Goal: Information Seeking & Learning: Learn about a topic

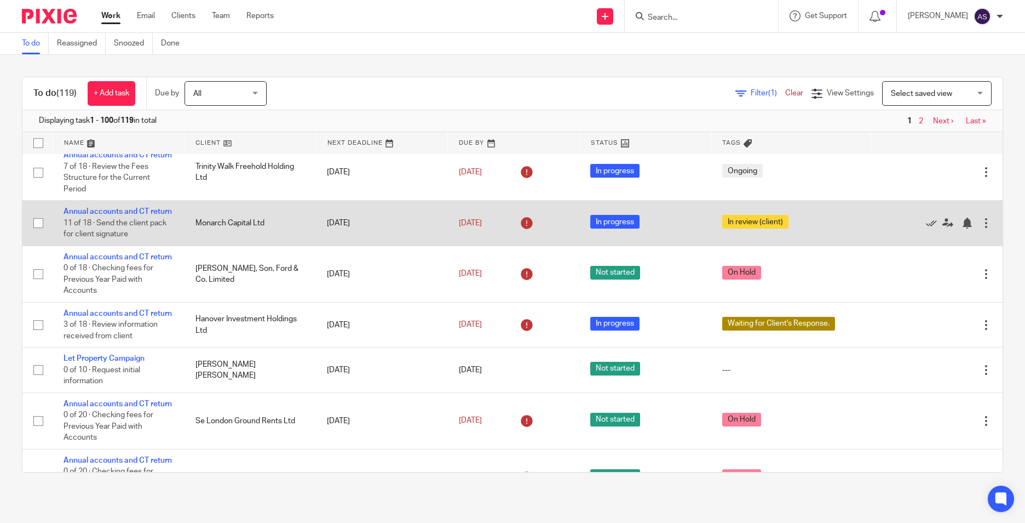
scroll to position [657, 0]
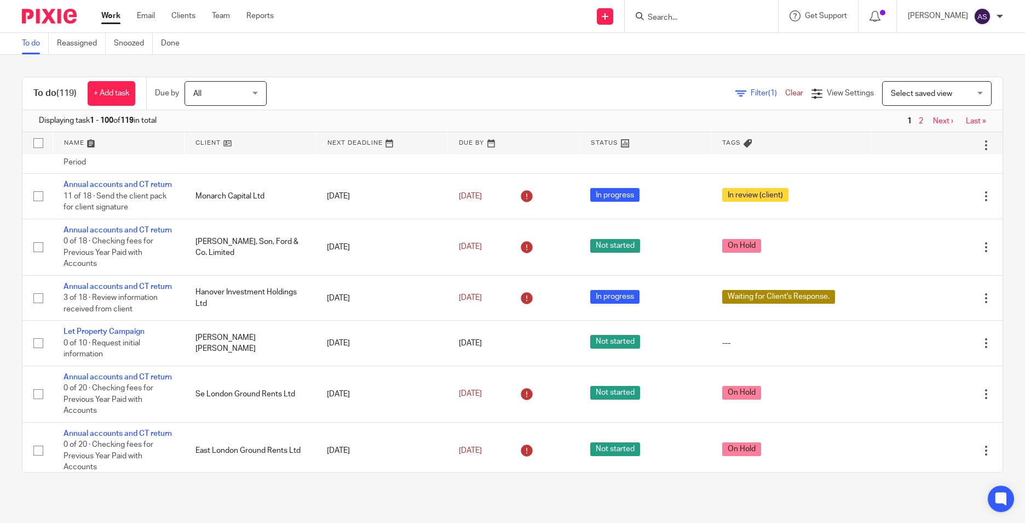
click at [668, 20] on input "Search" at bounding box center [696, 18] width 99 height 10
type input "trinity"
click at [453, 73] on div "To do (119) + Add task Due by All All Today Tomorrow This week Next week This m…" at bounding box center [512, 274] width 1025 height 439
click at [663, 19] on input "Search" at bounding box center [696, 18] width 99 height 10
click at [668, 20] on input "Search" at bounding box center [696, 18] width 99 height 10
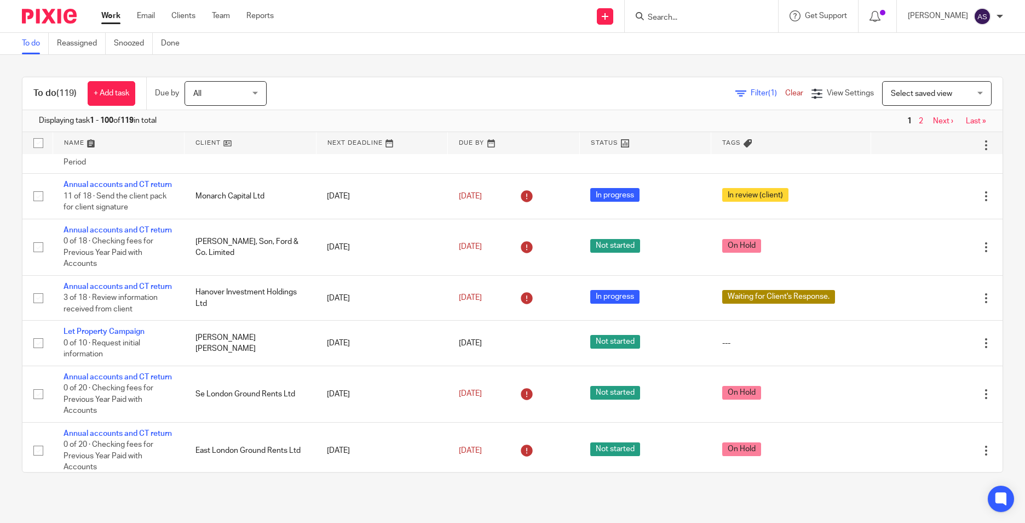
click at [671, 19] on input "Search" at bounding box center [696, 18] width 99 height 10
type input "crestland"
click at [684, 48] on link at bounding box center [737, 47] width 184 height 25
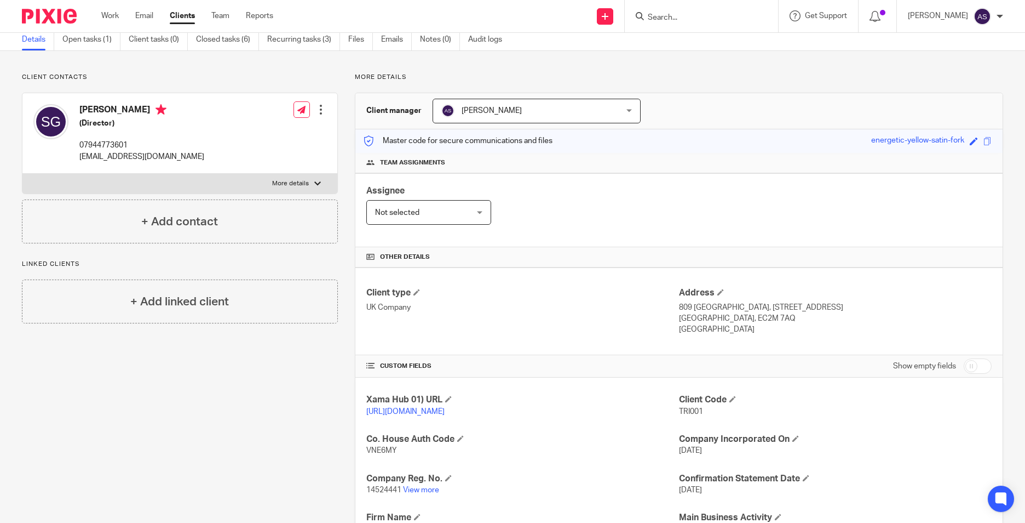
scroll to position [110, 0]
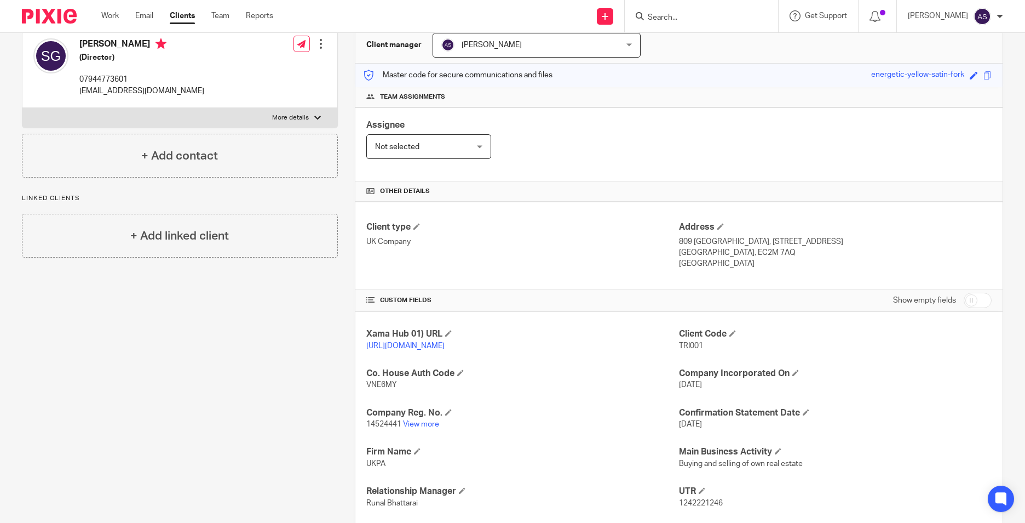
click at [419, 443] on div "Xama Hub 01) URL https://platform.xamatech.com/portal/crm/clients/2bed6300-7529…" at bounding box center [680, 458] width 648 height 292
click at [422, 428] on link "View more" at bounding box center [421, 424] width 36 height 8
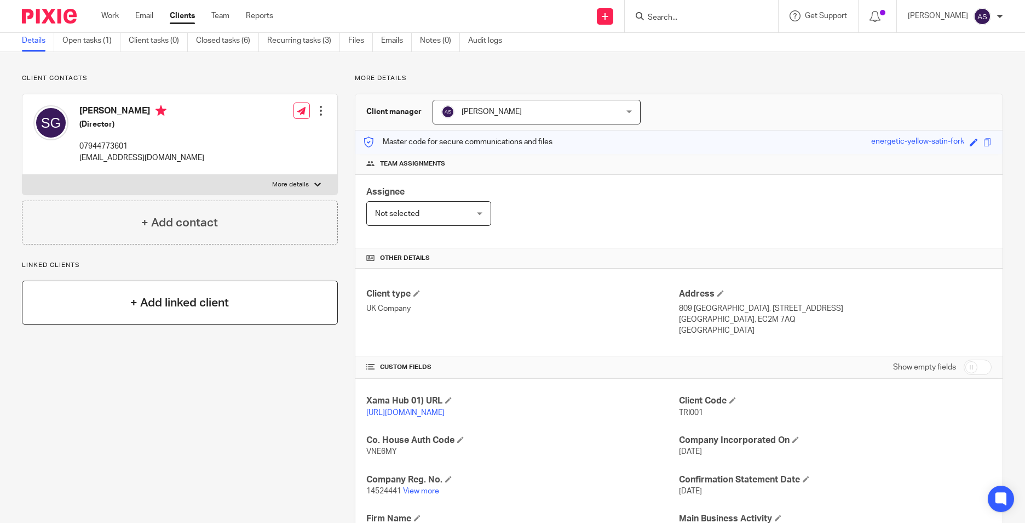
scroll to position [0, 0]
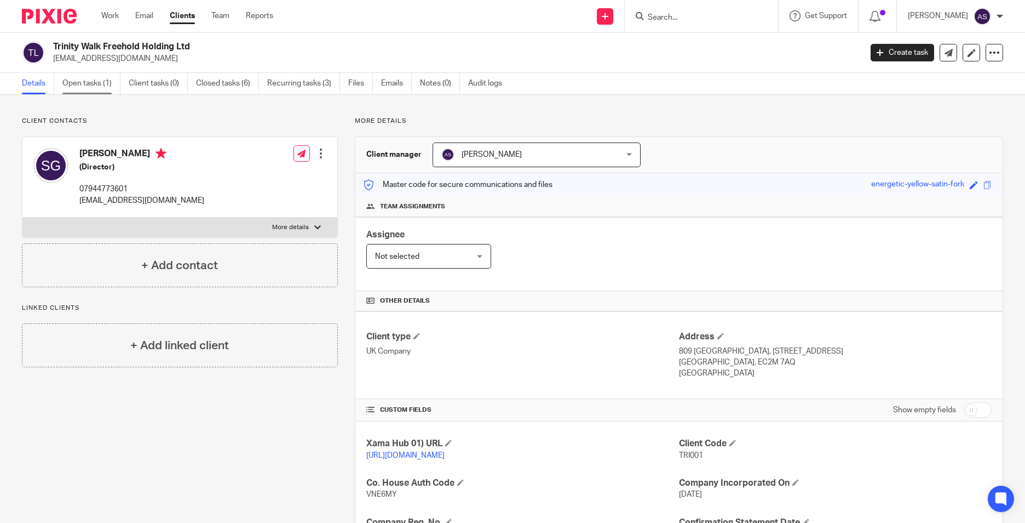
click at [78, 87] on link "Open tasks (1)" at bounding box center [91, 83] width 58 height 21
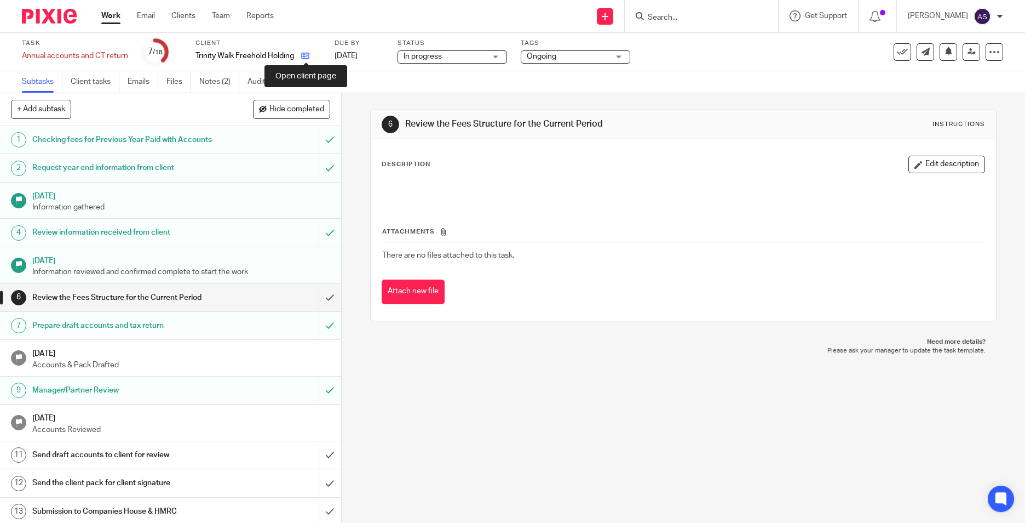
click at [307, 57] on icon at bounding box center [305, 55] width 8 height 8
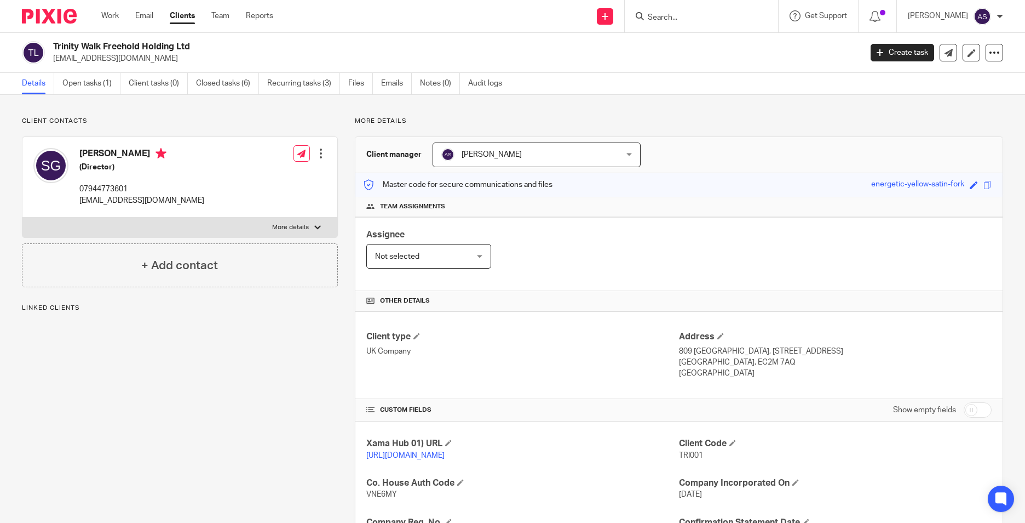
click at [77, 91] on link "Open tasks (1)" at bounding box center [91, 83] width 58 height 21
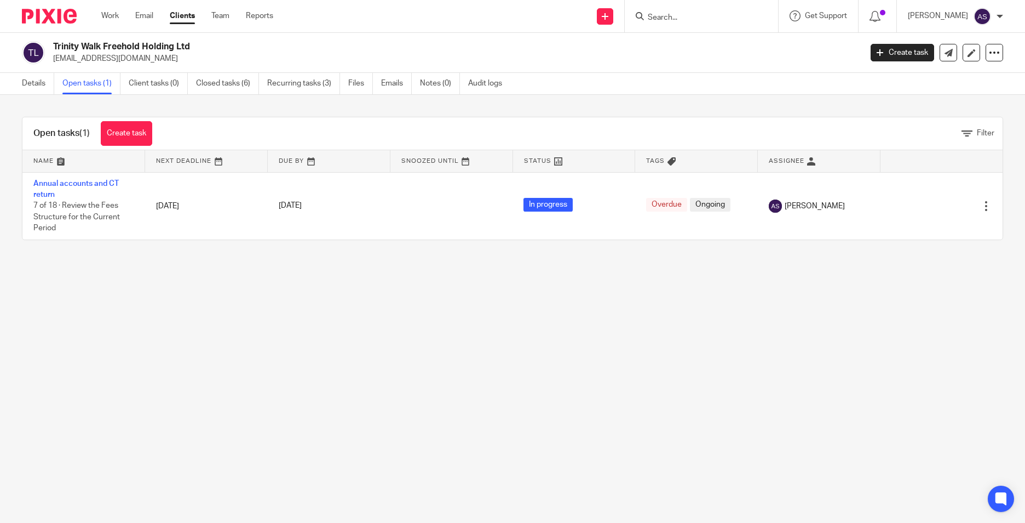
click at [60, 183] on link "Annual accounts and CT return" at bounding box center [75, 189] width 85 height 19
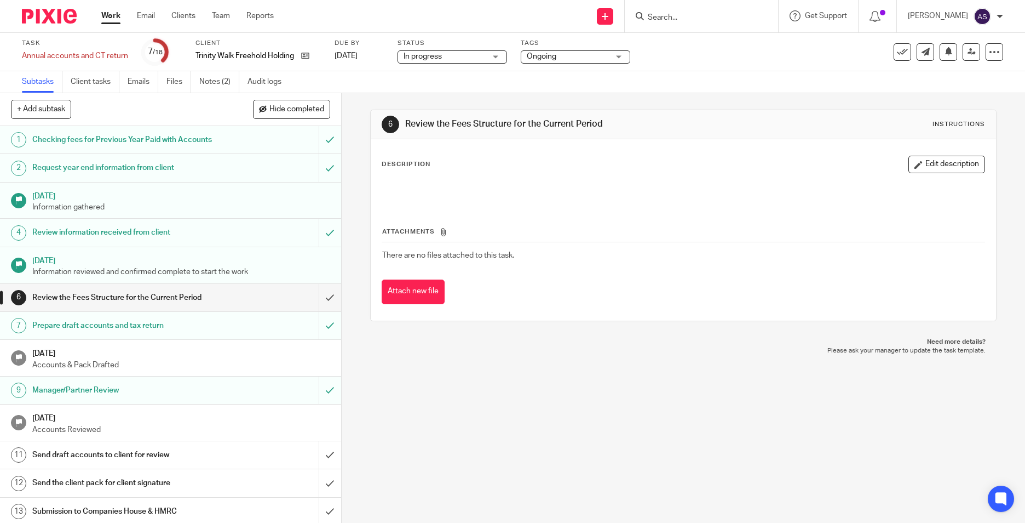
click at [196, 463] on h1 "Send draft accounts to client for review" at bounding box center [124, 454] width 184 height 16
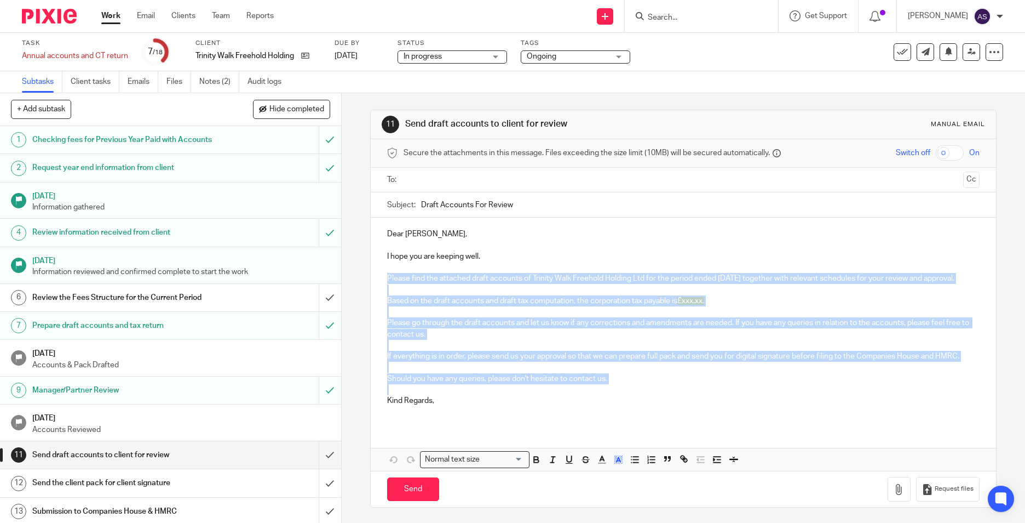
click at [616, 399] on div "Dear [PERSON_NAME], I hope you are keeping well. Please find the attached draft…" at bounding box center [684, 321] width 626 height 208
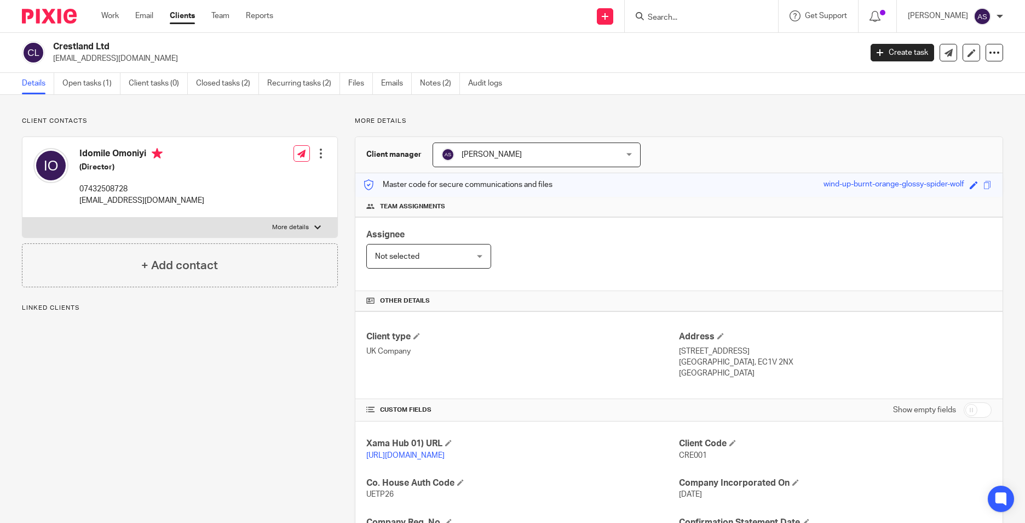
scroll to position [185, 0]
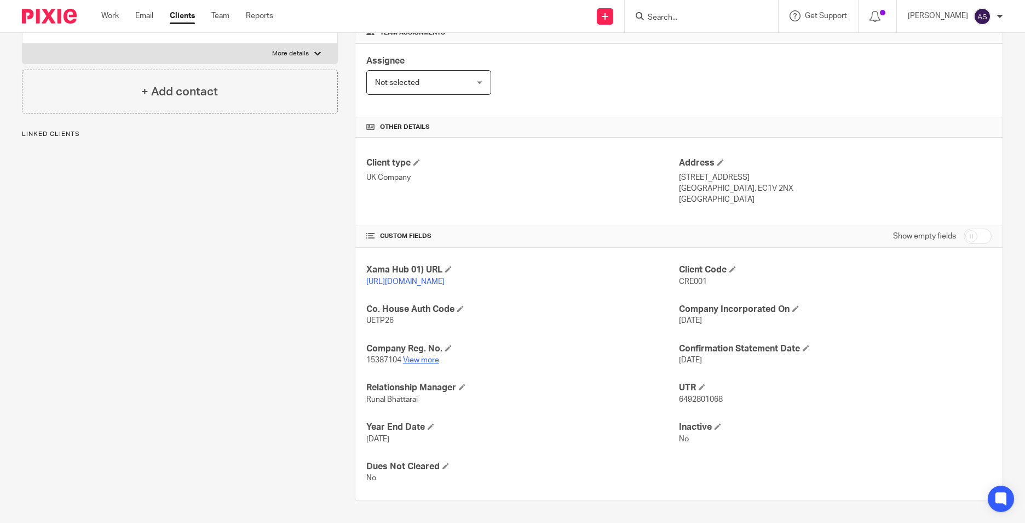
click at [428, 361] on link "View more" at bounding box center [421, 360] width 36 height 8
